Goal: Obtain resource: Download file/media

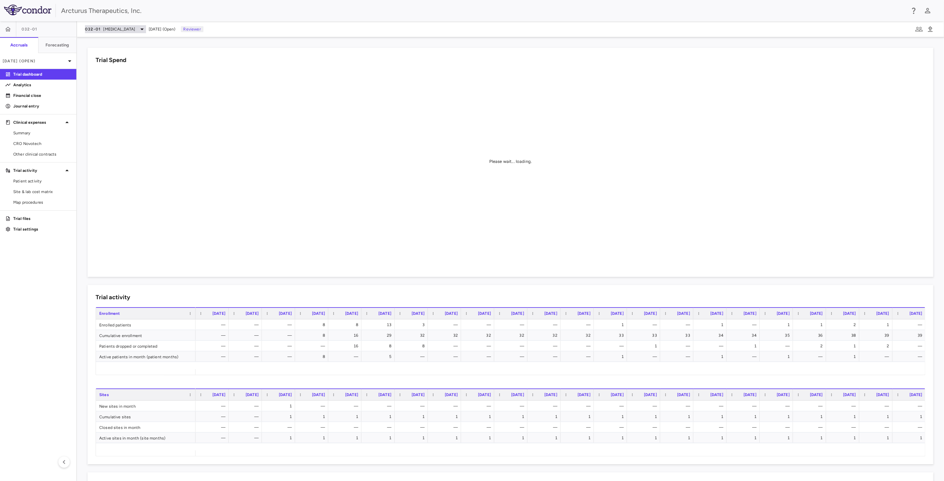
click at [121, 28] on span "[MEDICAL_DATA]" at bounding box center [120, 29] width 32 height 6
click at [115, 125] on p "OTC" at bounding box center [141, 123] width 88 height 6
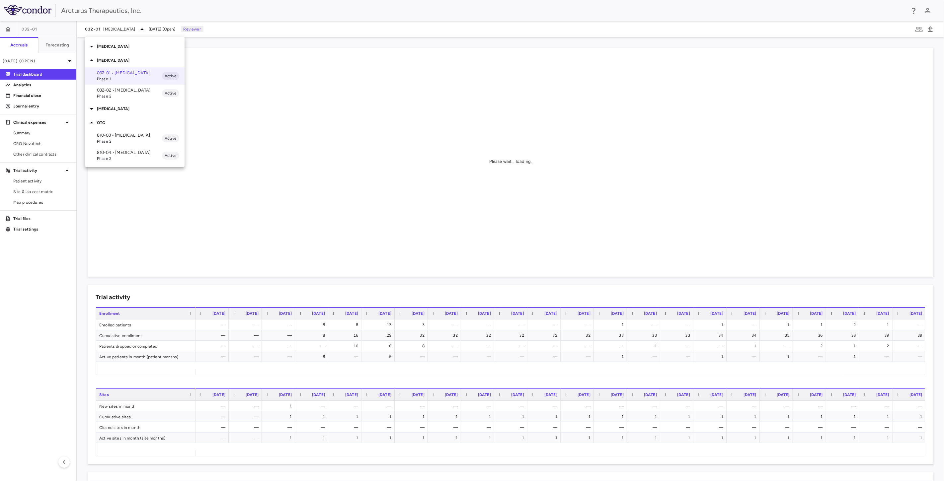
click at [118, 156] on p "810-04 • [MEDICAL_DATA]" at bounding box center [129, 153] width 65 height 6
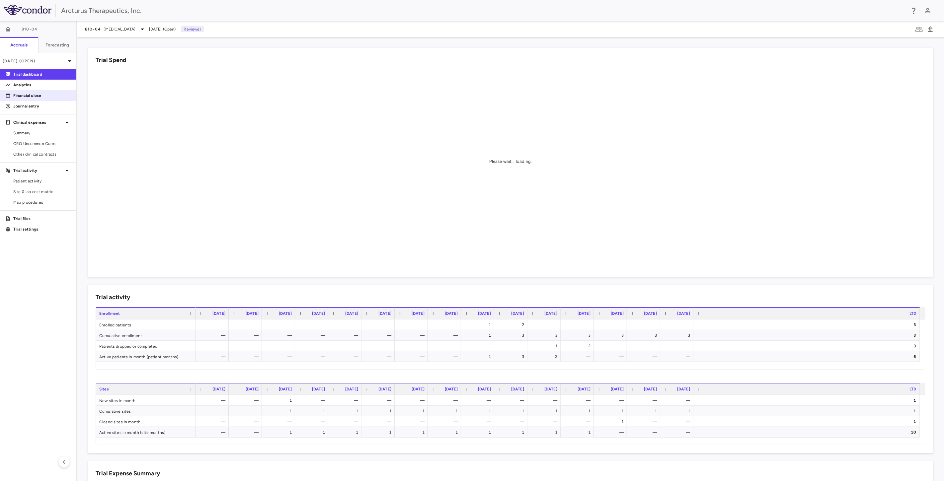
click at [41, 95] on p "Financial close" at bounding box center [42, 96] width 58 height 6
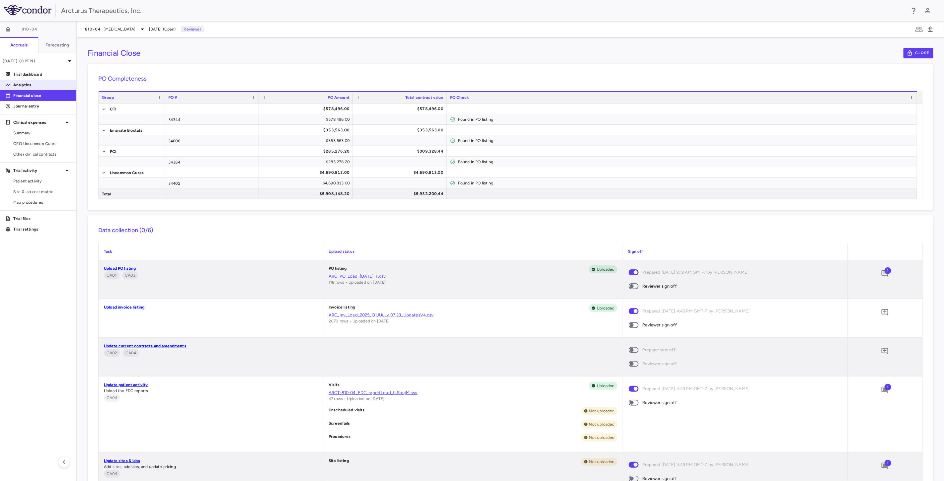
click at [30, 83] on p "Analytics" at bounding box center [42, 85] width 58 height 6
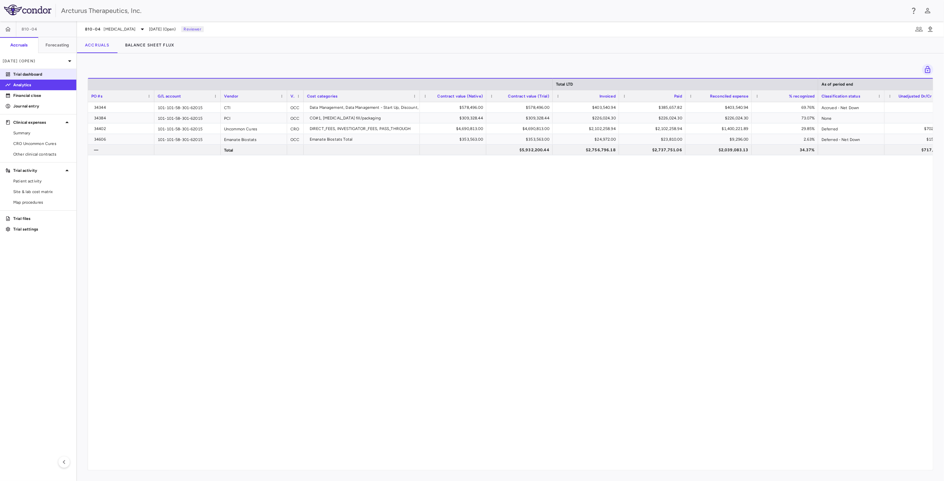
click at [35, 75] on p "Trial dashboard" at bounding box center [42, 74] width 58 height 6
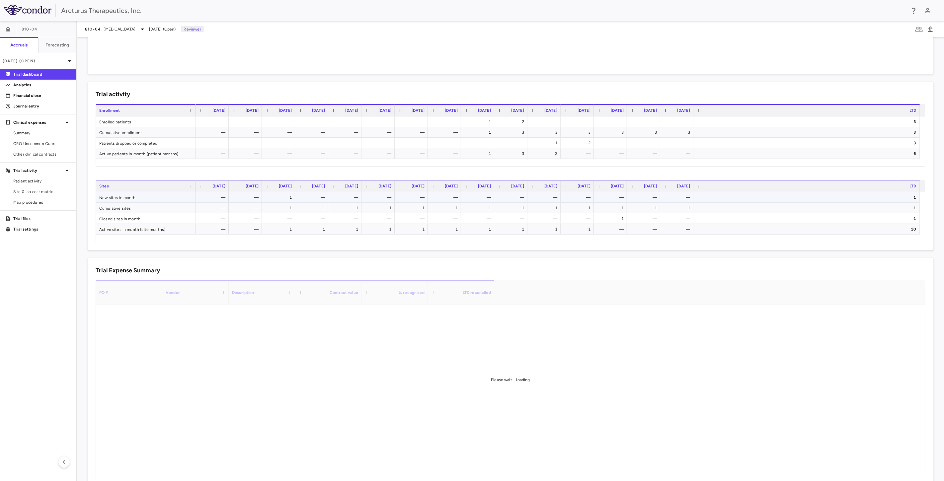
scroll to position [220, 0]
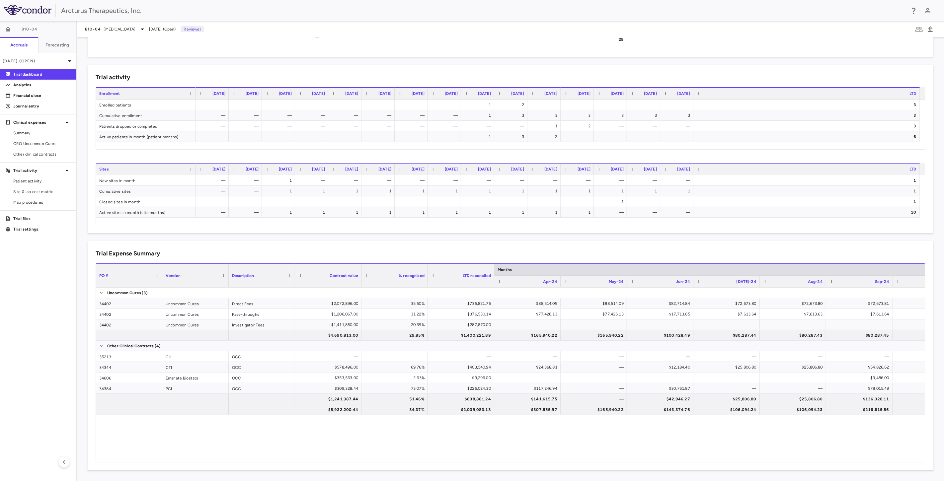
drag, startPoint x: 447, startPoint y: 239, endPoint x: 500, endPoint y: 240, distance: 52.4
click at [453, 240] on div "Trial Expense Summary Drag here to set column labels PO # Vendor Description" at bounding box center [506, 351] width 853 height 237
click at [500, 240] on div "Trial Expense Summary Drag here to set column labels PO # Vendor Description" at bounding box center [506, 351] width 853 height 237
drag, startPoint x: 422, startPoint y: 230, endPoint x: 457, endPoint y: 229, distance: 34.5
click at [431, 229] on div "Trial activity Drag here to set row groups Drag here to set column labels Enrol…" at bounding box center [510, 149] width 845 height 168
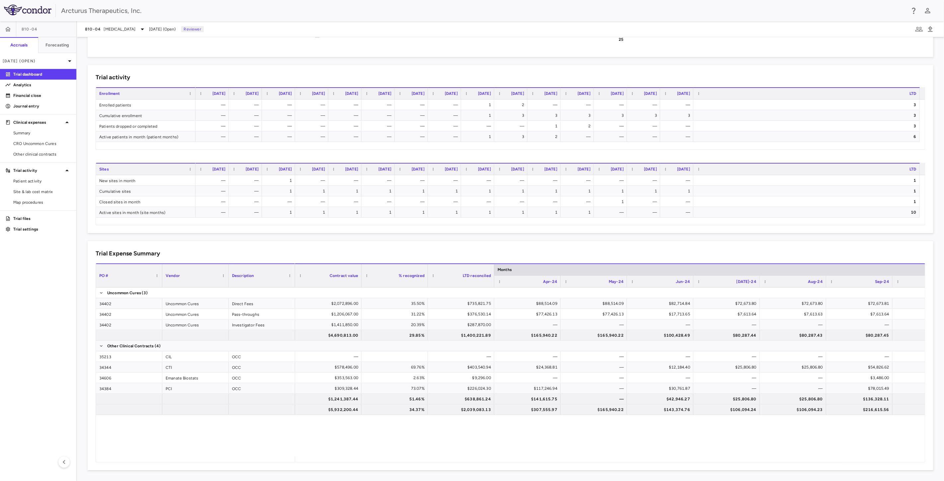
click at [457, 229] on div "Trial activity Drag here to set row groups Drag here to set column labels Enrol…" at bounding box center [510, 149] width 845 height 168
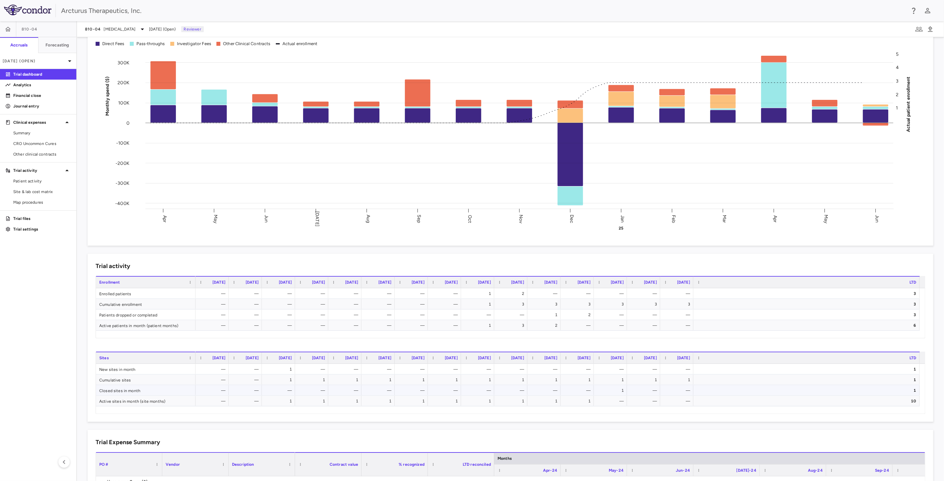
scroll to position [0, 0]
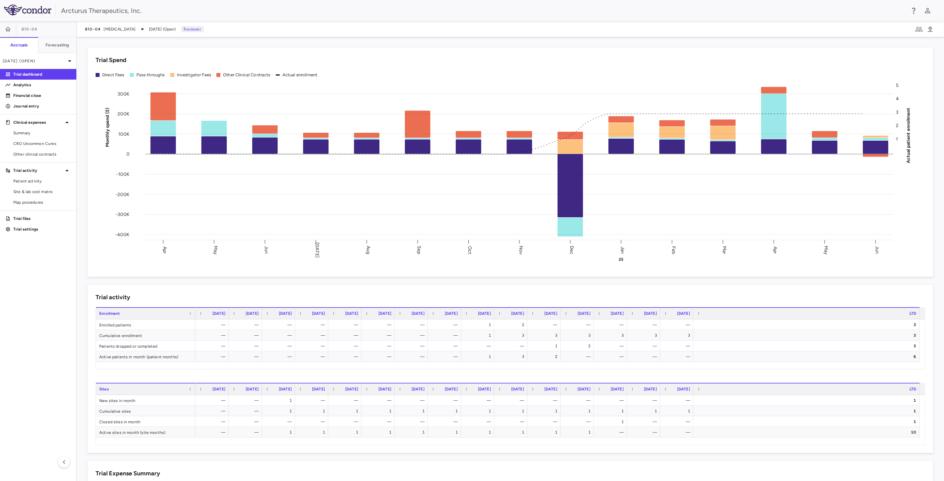
click at [37, 87] on p "Analytics" at bounding box center [42, 85] width 58 height 6
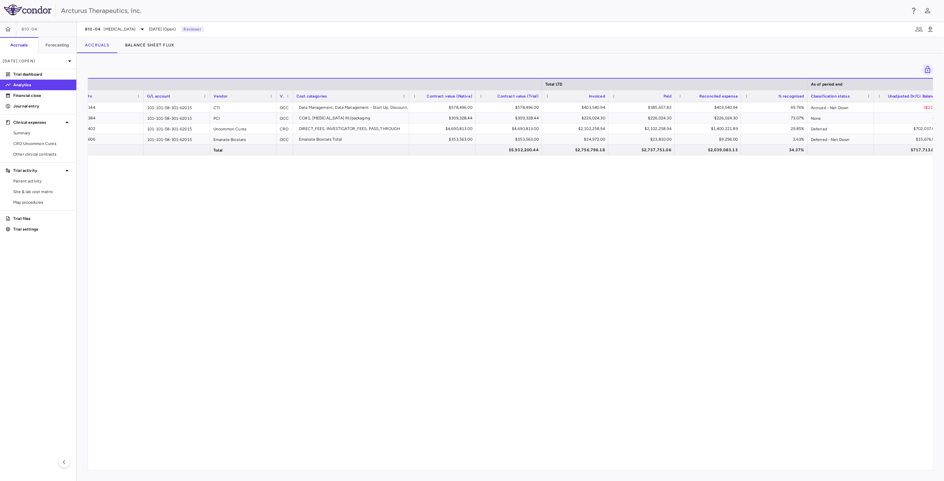
drag, startPoint x: 432, startPoint y: 231, endPoint x: 461, endPoint y: 253, distance: 36.2
click at [434, 230] on div "34344 101-101-58-301-62015 CTI OCC Data Management, Data Management - Start Up,…" at bounding box center [510, 283] width 845 height 362
drag, startPoint x: 475, startPoint y: 285, endPoint x: 486, endPoint y: 217, distance: 69.3
click at [476, 279] on div "34344 101-101-58-301-62015 CTI OCC Data Management, Data Management - Start Up,…" at bounding box center [510, 283] width 845 height 362
drag, startPoint x: 486, startPoint y: 216, endPoint x: 500, endPoint y: 250, distance: 36.0
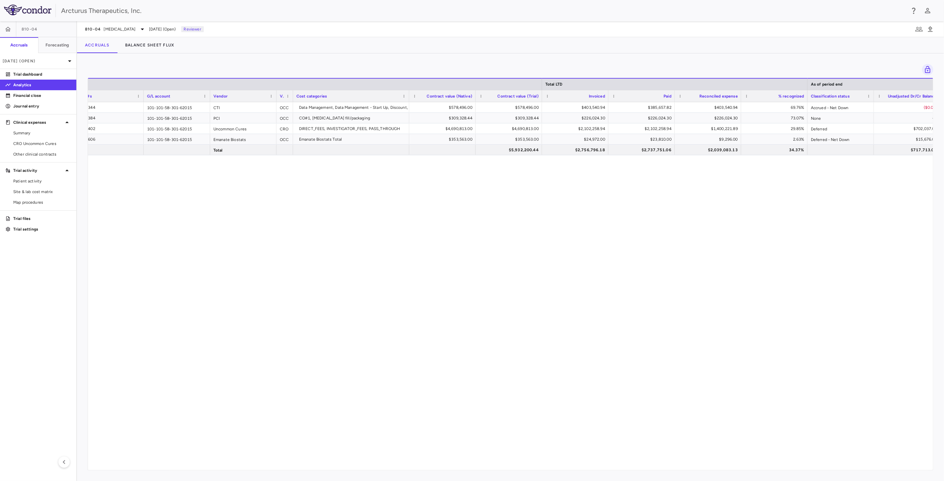
click at [486, 219] on div "34344 101-101-58-301-62015 CTI OCC Data Management, Data Management - Start Up,…" at bounding box center [510, 283] width 845 height 362
drag, startPoint x: 500, startPoint y: 250, endPoint x: 495, endPoint y: 186, distance: 63.5
click at [500, 247] on div "34344 101-101-58-301-62015 CTI OCC Data Management, Data Management - Start Up,…" at bounding box center [510, 283] width 845 height 362
drag, startPoint x: 498, startPoint y: 201, endPoint x: 498, endPoint y: 204, distance: 3.7
click at [498, 201] on div "34344 101-101-58-301-62015 CTI OCC Data Management, Data Management - Start Up,…" at bounding box center [510, 283] width 845 height 362
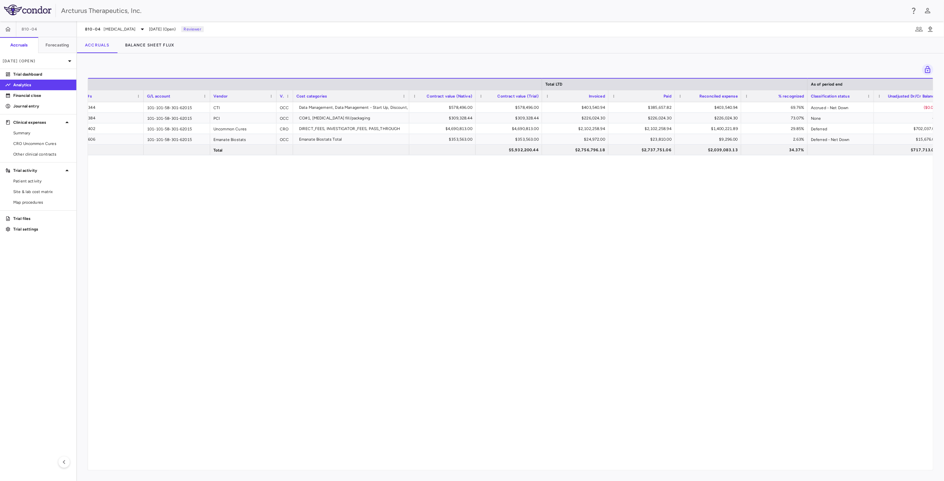
click at [490, 224] on div "34344 101-101-58-301-62015 CTI OCC Data Management, Data Management - Start Up,…" at bounding box center [510, 283] width 845 height 362
click at [488, 197] on div "34344 101-101-58-301-62015 CTI OCC Data Management, Data Management - Start Up,…" at bounding box center [510, 283] width 845 height 362
click at [499, 208] on div "34344 101-101-58-301-62015 CTI OCC Data Management, Data Management - Start Up,…" at bounding box center [510, 283] width 845 height 362
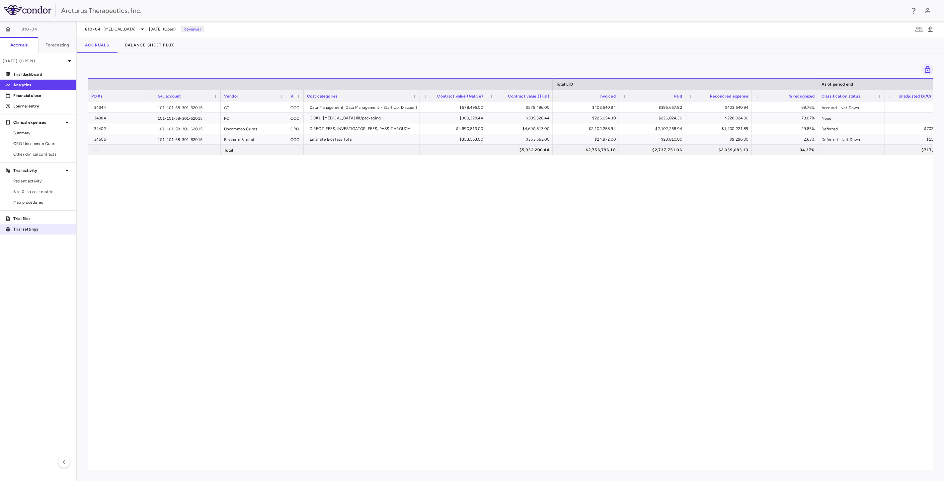
drag, startPoint x: 29, startPoint y: 220, endPoint x: 69, endPoint y: 230, distance: 40.7
click at [29, 220] on p "Trial files" at bounding box center [42, 219] width 58 height 6
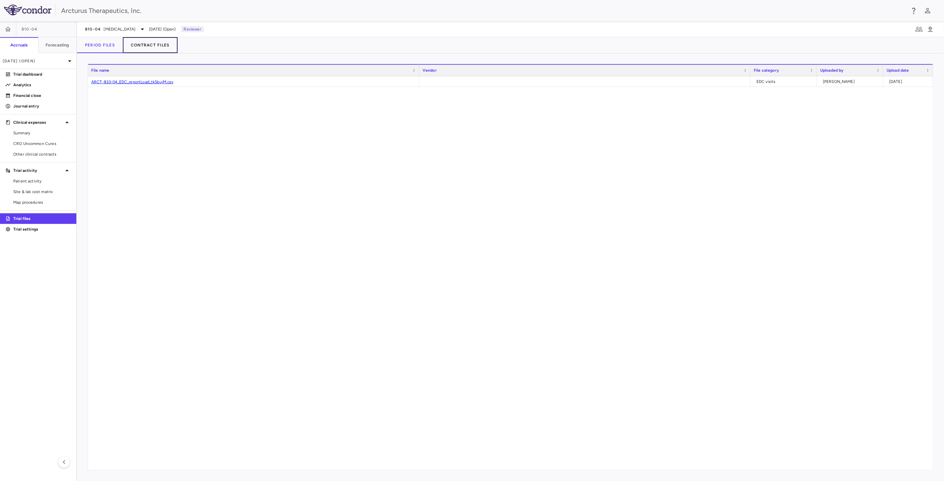
drag, startPoint x: 163, startPoint y: 42, endPoint x: 169, endPoint y: 48, distance: 8.2
click at [163, 42] on button "Contract Files" at bounding box center [150, 45] width 55 height 16
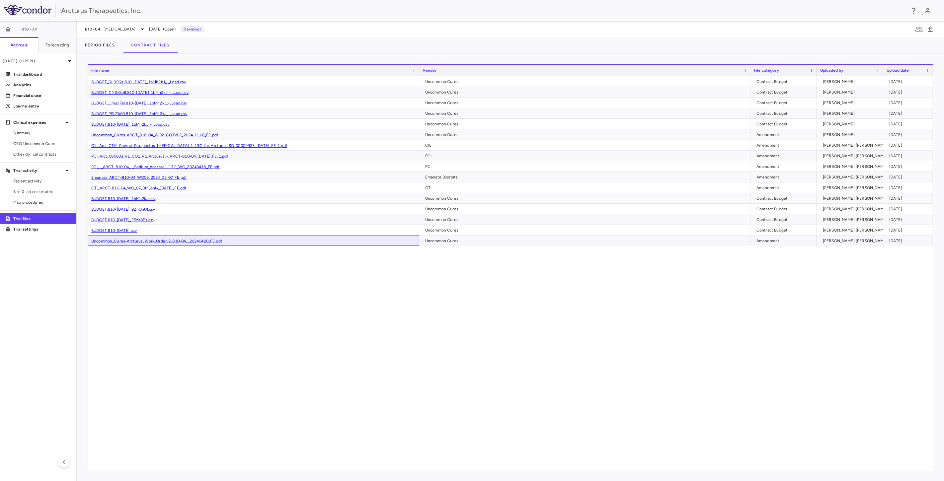
click at [139, 242] on link "Uncommon_Cures-Arcturus_Work_Order_2_810-04__20240420_FE.pdf" at bounding box center [156, 241] width 131 height 5
